Goal: Task Accomplishment & Management: Complete application form

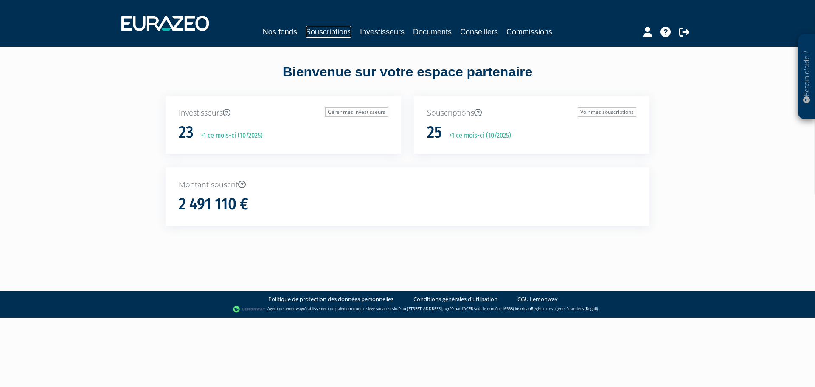
click at [343, 34] on link "Souscriptions" at bounding box center [328, 32] width 46 height 12
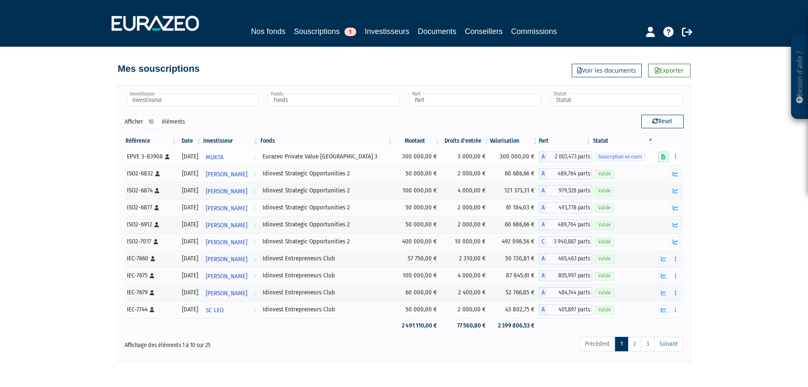
click at [617, 151] on td "Souscription en cours" at bounding box center [623, 156] width 62 height 17
click at [663, 155] on icon at bounding box center [663, 157] width 4 height 6
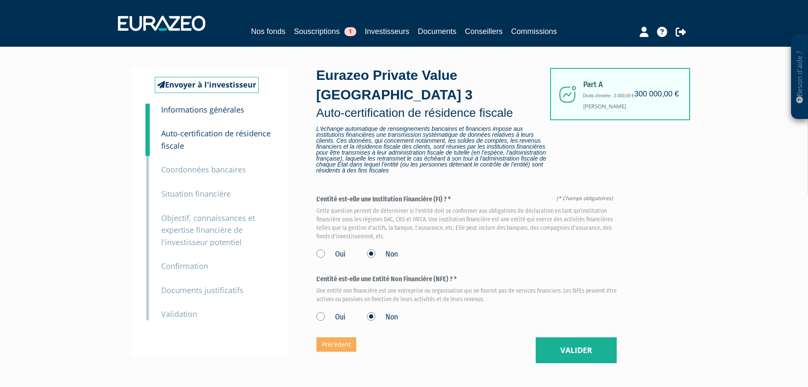
click at [588, 349] on div "Part A 300 000,00 € Droits d'entrée : 3 000,00 € Jean Michel DUCHAZEAUBENEIX Eu…" at bounding box center [497, 215] width 361 height 295
click at [584, 337] on button "Valider" at bounding box center [576, 350] width 81 height 26
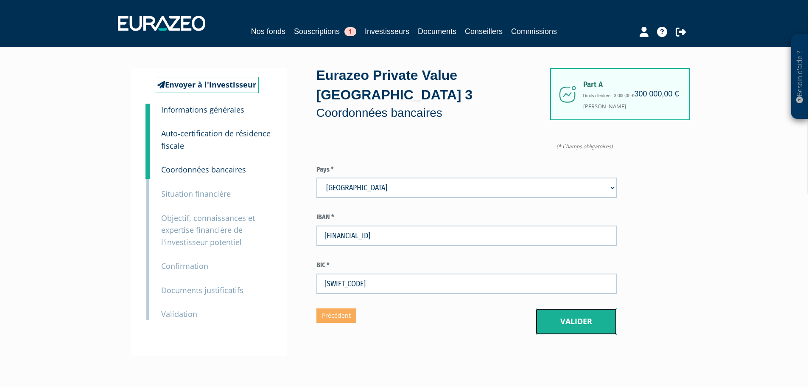
click at [555, 309] on button "Valider" at bounding box center [576, 321] width 81 height 26
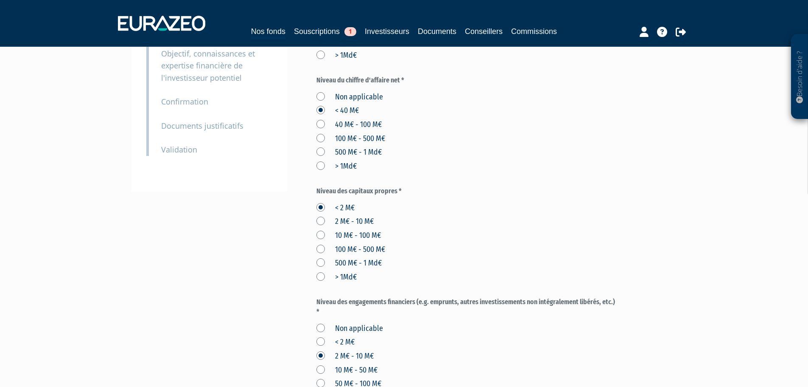
scroll to position [610, 0]
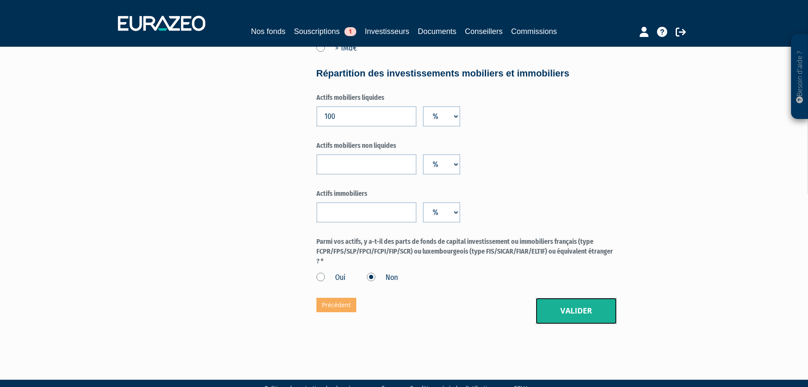
click at [579, 297] on button "Valider" at bounding box center [576, 310] width 81 height 26
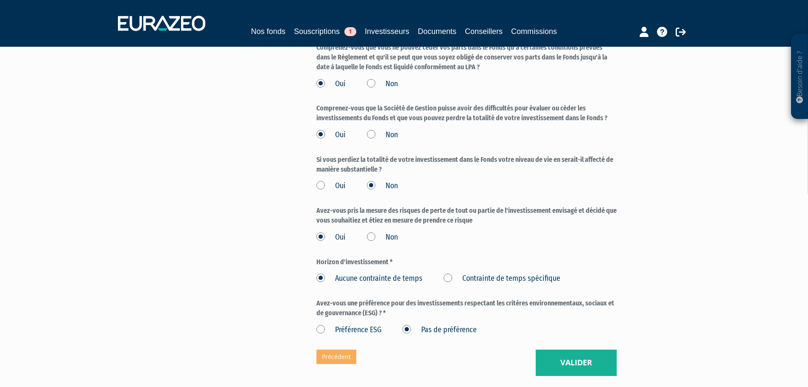
scroll to position [1385, 0]
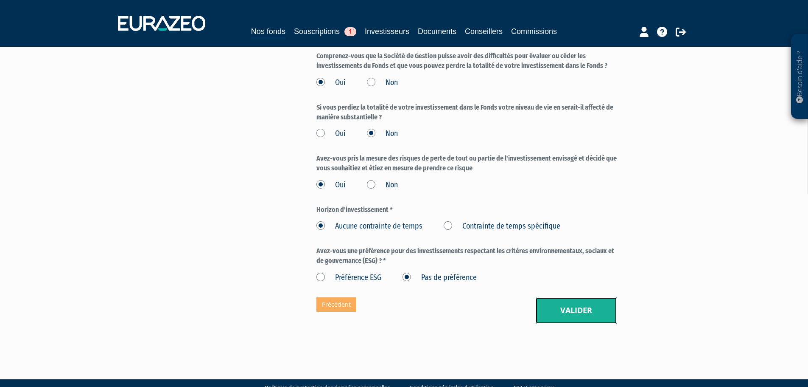
click at [582, 302] on button "Valider" at bounding box center [576, 310] width 81 height 26
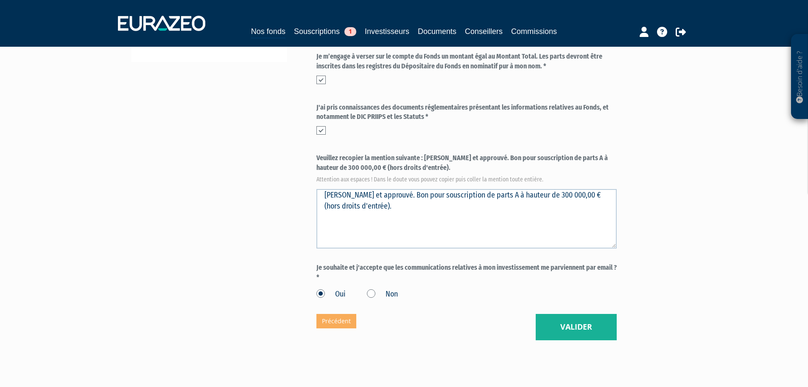
scroll to position [310, 0]
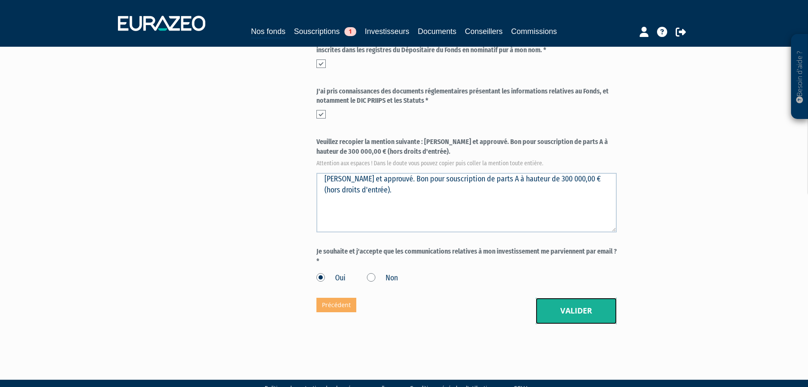
drag, startPoint x: 593, startPoint y: 280, endPoint x: 587, endPoint y: 282, distance: 6.5
click at [594, 297] on button "Valider" at bounding box center [576, 310] width 81 height 26
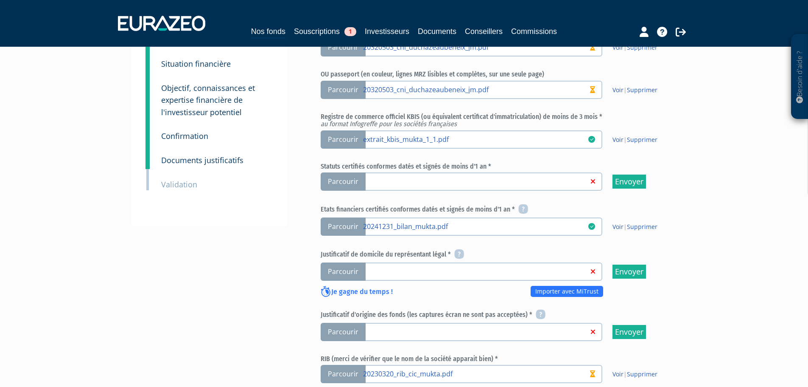
scroll to position [170, 0]
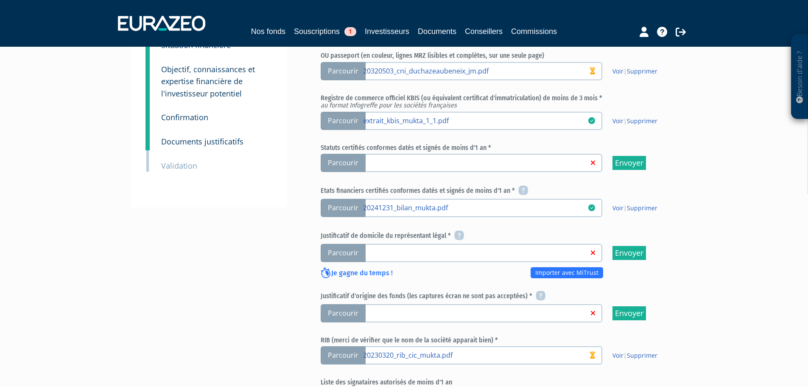
click at [339, 244] on span "Parcourir" at bounding box center [343, 253] width 45 height 18
click at [0, 0] on input "Parcourir" at bounding box center [0, 0] width 0 height 0
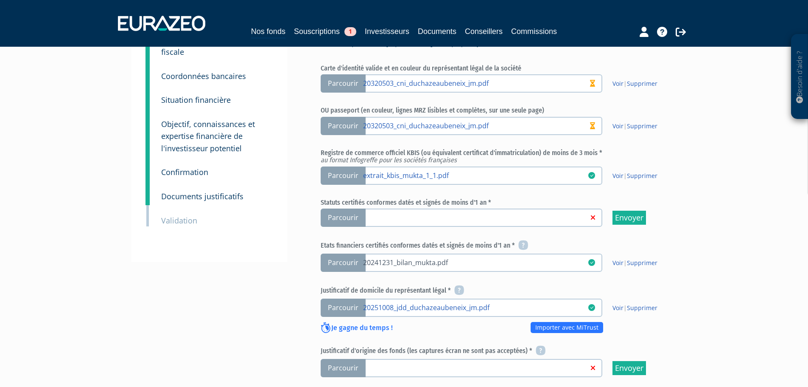
scroll to position [127, 0]
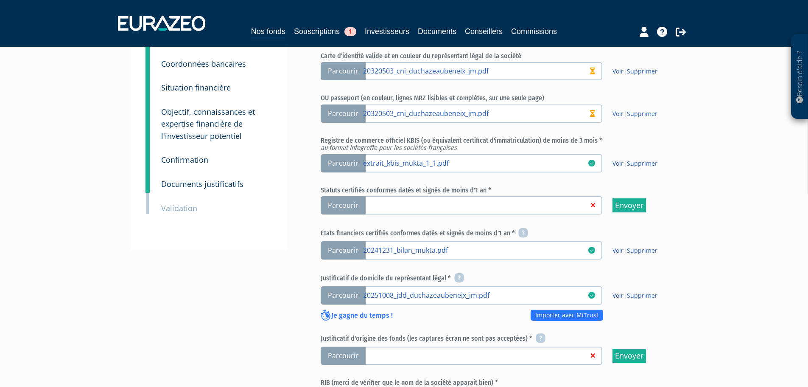
click at [311, 182] on div "Envoyer à l'investisseur 1 Informations générales 2 Auto-certification de résid…" at bounding box center [404, 261] width 533 height 599
click at [336, 196] on span "Parcourir" at bounding box center [343, 205] width 45 height 18
click at [0, 0] on input "Parcourir" at bounding box center [0, 0] width 0 height 0
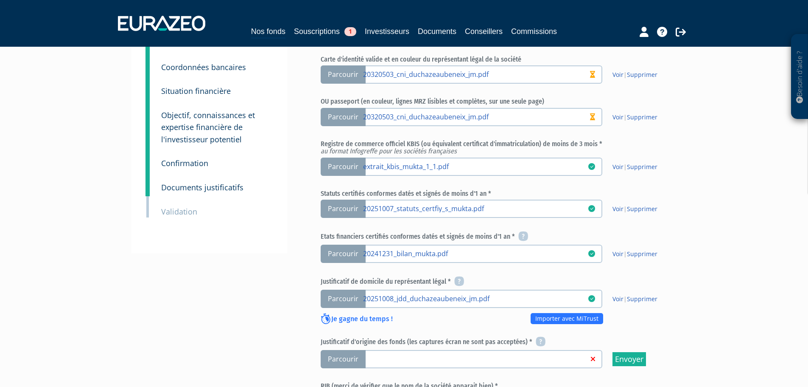
scroll to position [127, 0]
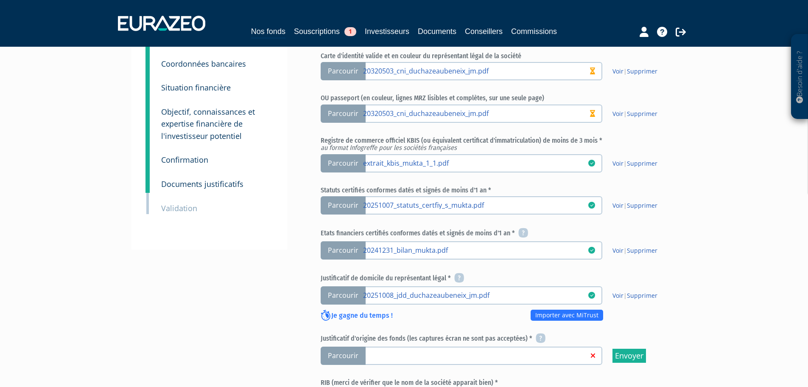
click at [482, 350] on link at bounding box center [475, 354] width 225 height 8
click at [0, 0] on input "Parcourir" at bounding box center [0, 0] width 0 height 0
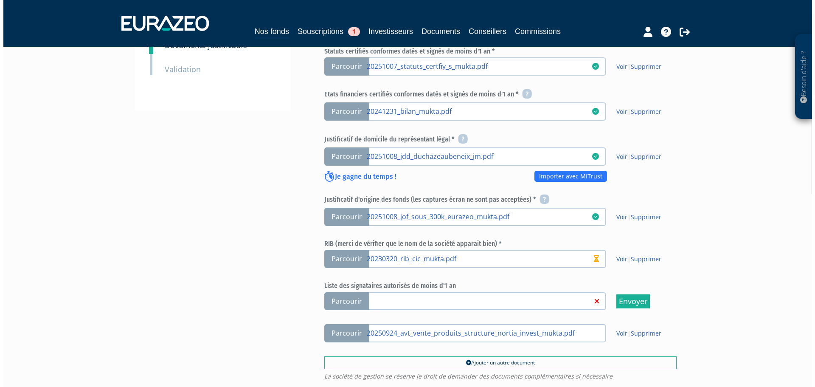
scroll to position [364, 0]
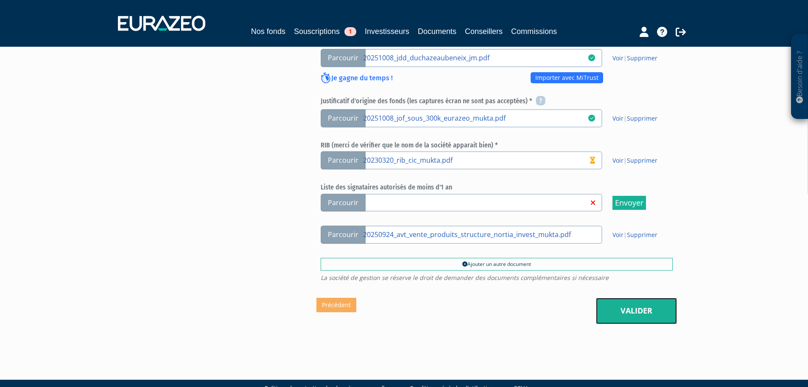
click at [623, 297] on link "Valider" at bounding box center [636, 310] width 81 height 26
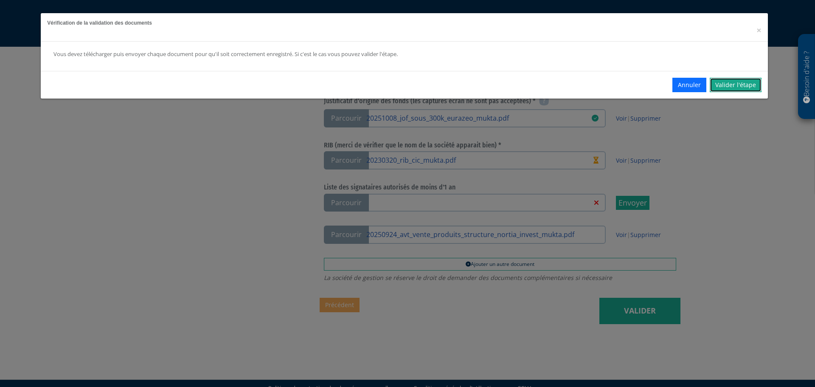
click at [743, 79] on link "Valider l'étape" at bounding box center [735, 85] width 52 height 14
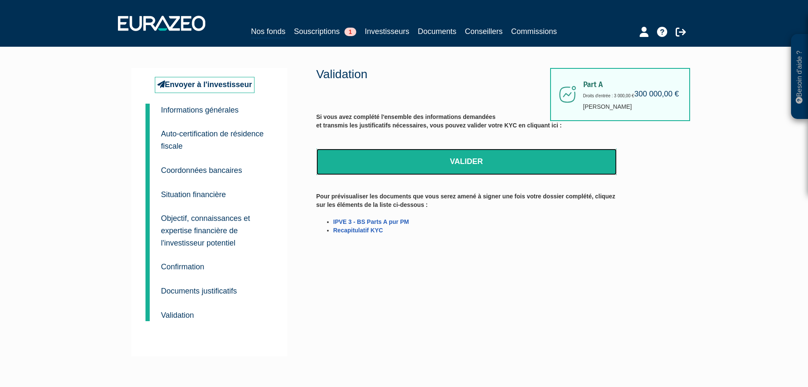
click at [468, 162] on link "Valider" at bounding box center [467, 162] width 300 height 26
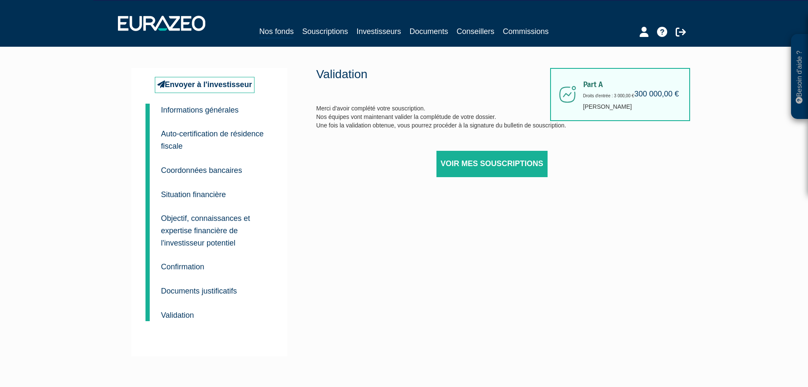
click at [196, 263] on small "Confirmation" at bounding box center [182, 266] width 43 height 8
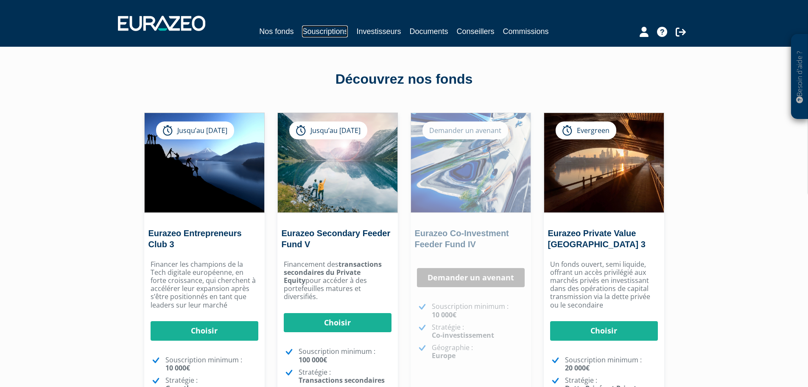
click at [338, 30] on link "Souscriptions" at bounding box center [325, 31] width 46 height 12
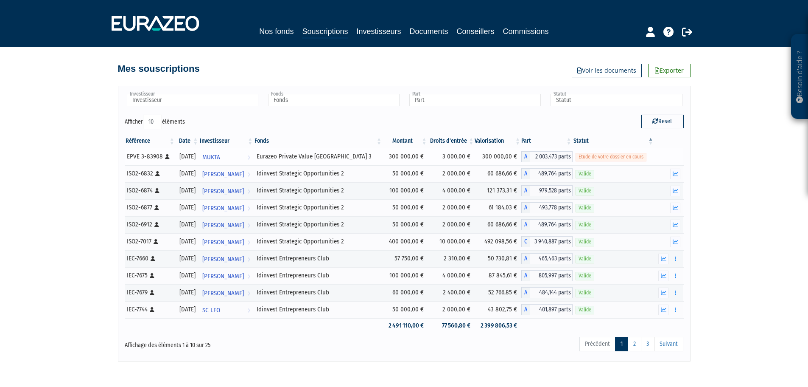
click at [577, 158] on td "Etude de votre dossier en cours" at bounding box center [614, 156] width 82 height 17
click at [634, 157] on span "Etude de votre dossier en cours" at bounding box center [611, 157] width 71 height 8
click at [466, 158] on td "3 000,00 €" at bounding box center [451, 156] width 47 height 17
click at [355, 152] on div "Eurazeo Private Value Europe 3" at bounding box center [318, 156] width 123 height 9
click at [252, 160] on link "MUKTA Voir l'investisseur" at bounding box center [226, 156] width 55 height 17
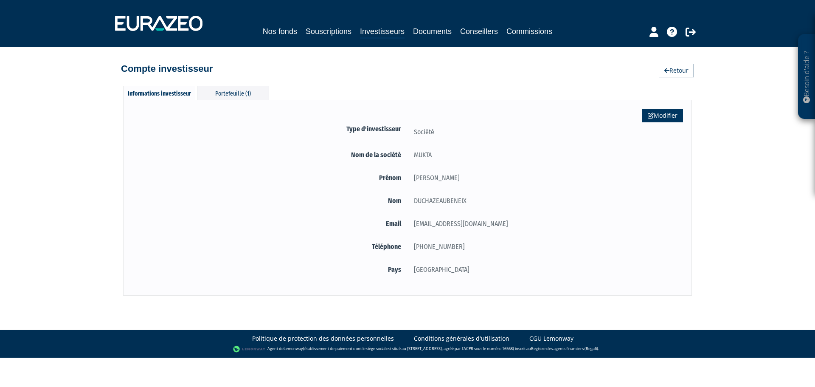
click at [667, 118] on link "Modifier" at bounding box center [662, 116] width 41 height 14
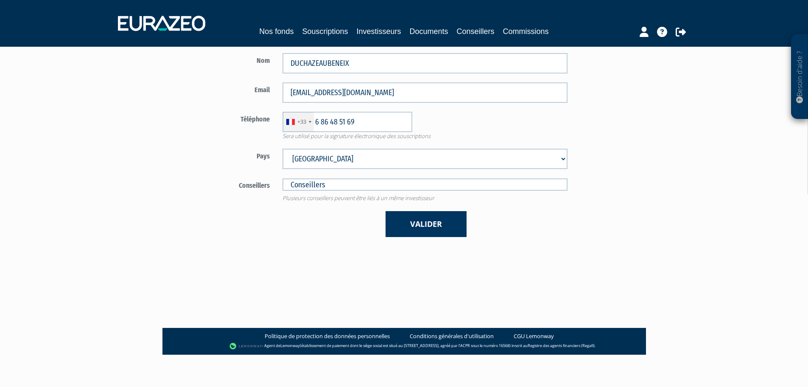
scroll to position [163, 0]
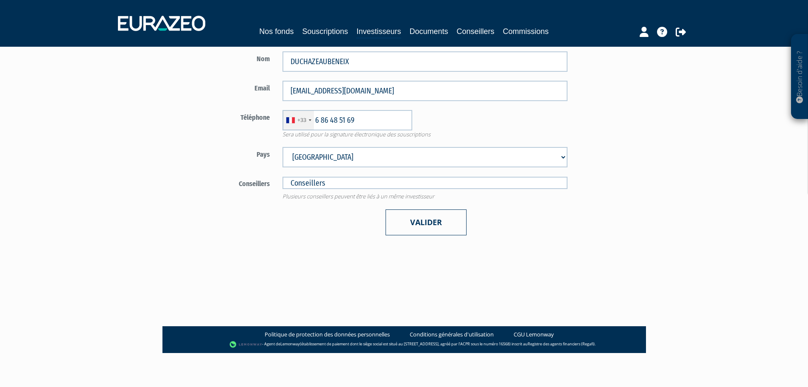
click at [424, 224] on button "Valider" at bounding box center [426, 222] width 81 height 26
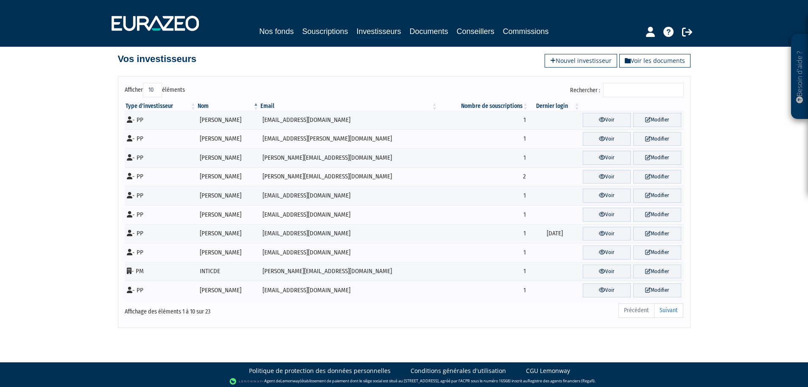
scroll to position [13, 0]
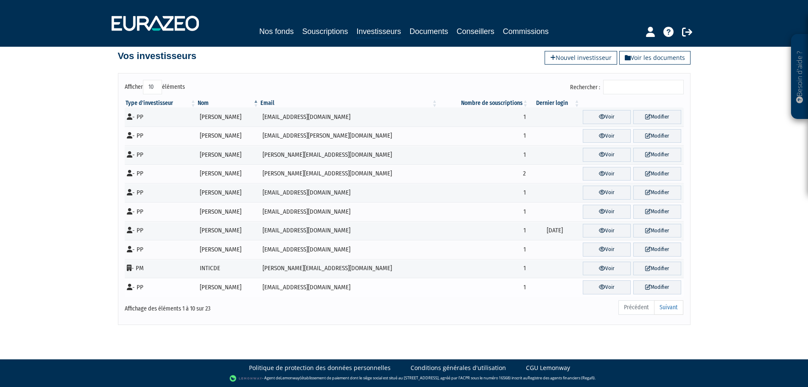
click at [260, 289] on td "[PERSON_NAME]" at bounding box center [228, 286] width 63 height 19
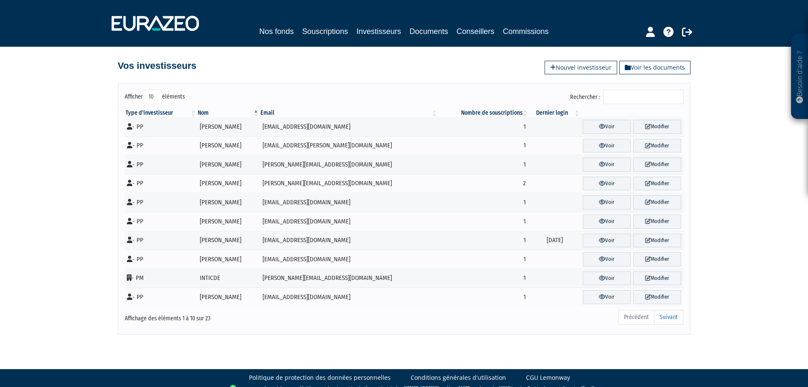
scroll to position [0, 0]
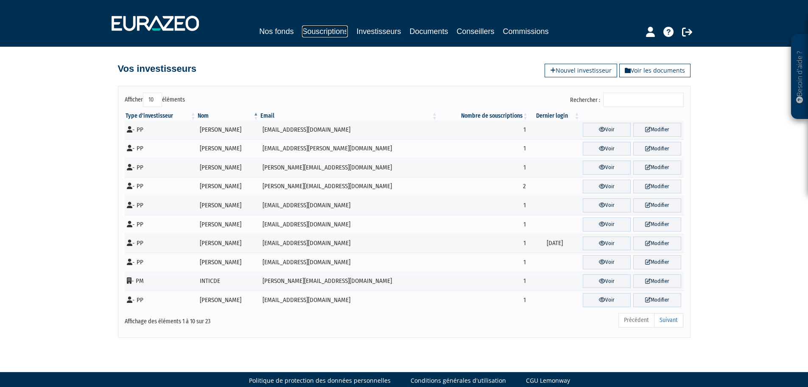
click at [314, 34] on link "Souscriptions" at bounding box center [325, 31] width 46 height 12
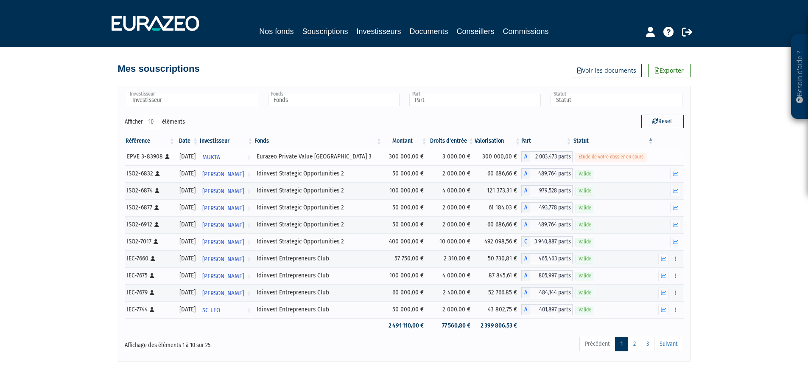
click at [631, 156] on span "Etude de votre dossier en cours" at bounding box center [611, 157] width 71 height 8
click at [667, 157] on td at bounding box center [668, 156] width 29 height 17
drag, startPoint x: 667, startPoint y: 157, endPoint x: 628, endPoint y: 158, distance: 39.1
click at [667, 156] on td at bounding box center [668, 156] width 29 height 17
click at [354, 160] on div "Eurazeo Private Value [GEOGRAPHIC_DATA] 3" at bounding box center [318, 156] width 123 height 9
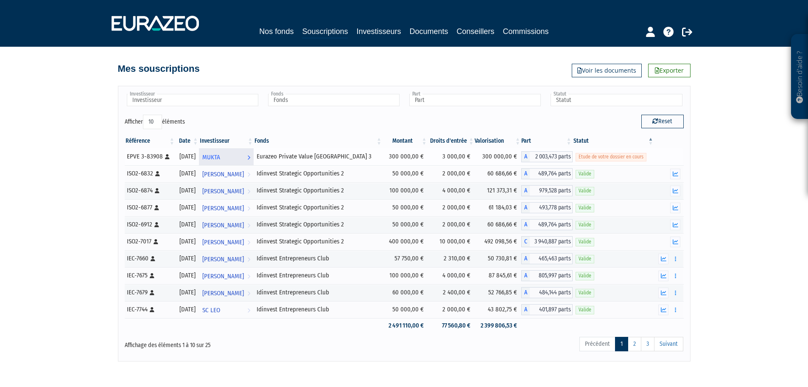
click at [239, 156] on link "MUKTA Voir l'investisseur" at bounding box center [226, 156] width 55 height 17
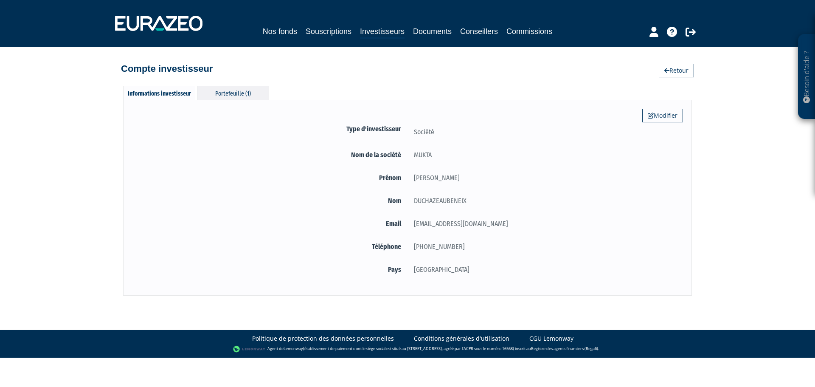
click at [230, 97] on div "Portefeuille (1)" at bounding box center [233, 93] width 72 height 14
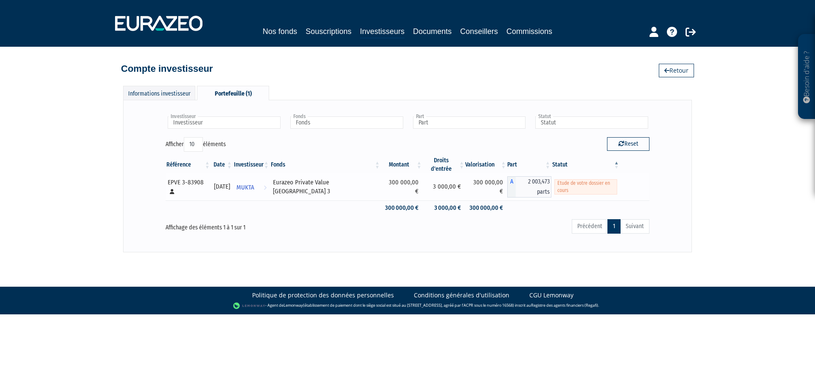
click at [604, 183] on span "Etude de votre dossier en cours" at bounding box center [585, 186] width 63 height 15
click at [594, 186] on span "Etude de votre dossier en cours" at bounding box center [585, 186] width 63 height 15
click at [300, 188] on div "Eurazeo Private Value [GEOGRAPHIC_DATA] 3" at bounding box center [325, 187] width 105 height 18
click at [406, 188] on td "300 000,00 €" at bounding box center [402, 186] width 42 height 27
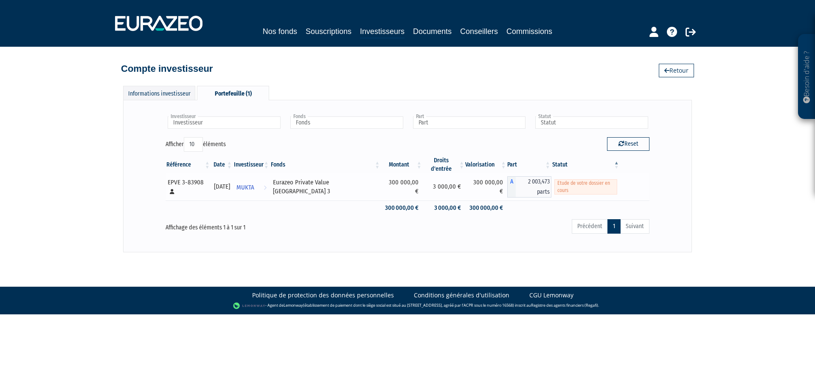
click at [570, 189] on span "Etude de votre dossier en cours" at bounding box center [585, 186] width 63 height 15
click at [575, 188] on span "Etude de votre dossier en cours" at bounding box center [585, 186] width 63 height 15
drag, startPoint x: 575, startPoint y: 188, endPoint x: 595, endPoint y: 182, distance: 20.4
click at [576, 188] on span "Etude de votre dossier en cours" at bounding box center [585, 186] width 63 height 15
click at [625, 147] on button "Reset" at bounding box center [628, 144] width 42 height 14
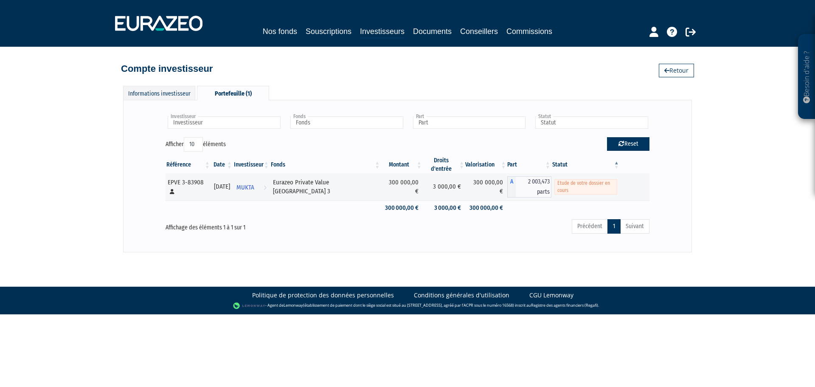
type input "Investisseur"
type input "Fonds"
type input "Part"
type input "Statut"
click at [554, 187] on span "Etude de votre dossier en cours" at bounding box center [585, 186] width 63 height 15
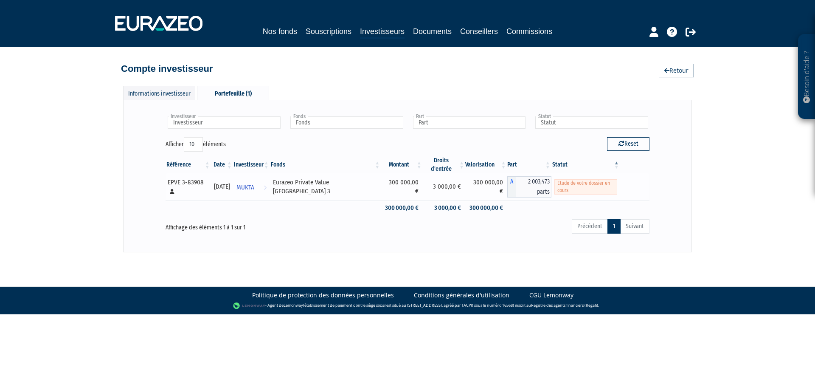
click at [199, 188] on div "EPVE 3-83908 [Français] Personne physique" at bounding box center [188, 187] width 40 height 18
click at [254, 184] on span "MUKTA" at bounding box center [245, 187] width 18 height 16
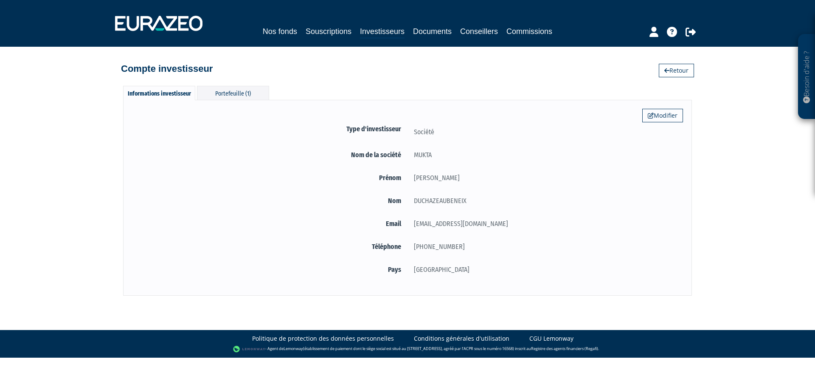
drag, startPoint x: 574, startPoint y: 136, endPoint x: 571, endPoint y: 140, distance: 5.1
